Goal: Transaction & Acquisition: Purchase product/service

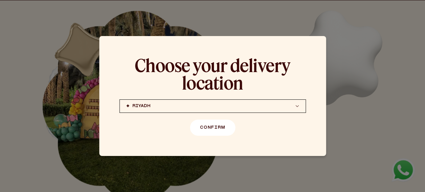
scroll to position [134, 0]
click at [212, 128] on button "Confirm" at bounding box center [212, 127] width 45 height 16
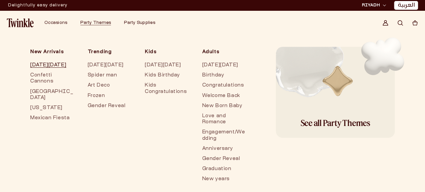
click at [33, 64] on link "[DATE][DATE]" at bounding box center [52, 65] width 44 height 10
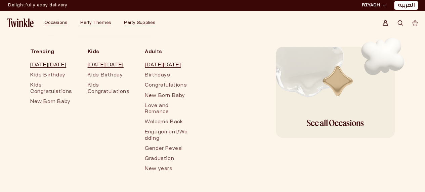
click at [52, 21] on span "Occasions" at bounding box center [55, 23] width 23 height 4
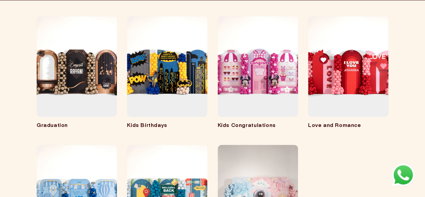
scroll to position [235, 0]
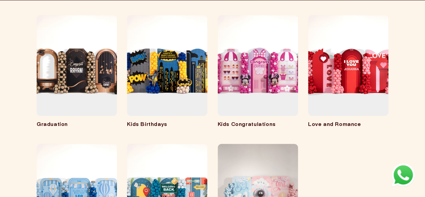
click at [174, 121] on link "Kids Birthdays" at bounding box center [167, 124] width 80 height 7
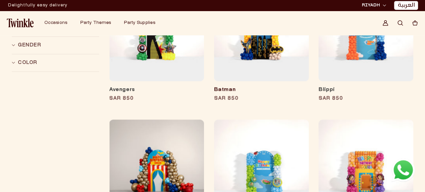
scroll to position [168, 0]
